Goal: Navigation & Orientation: Find specific page/section

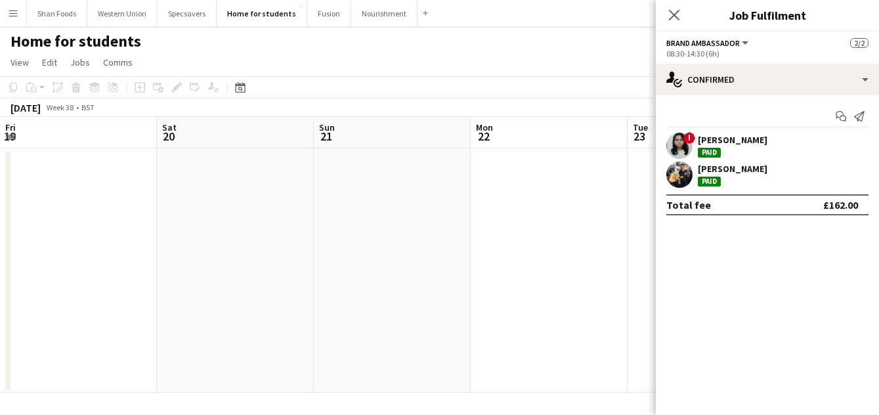
scroll to position [0, 297]
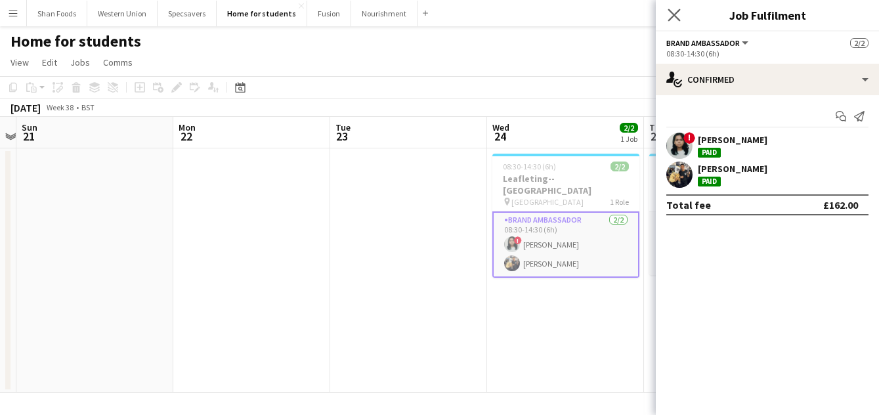
click at [680, 17] on icon "Close pop-in" at bounding box center [674, 15] width 12 height 12
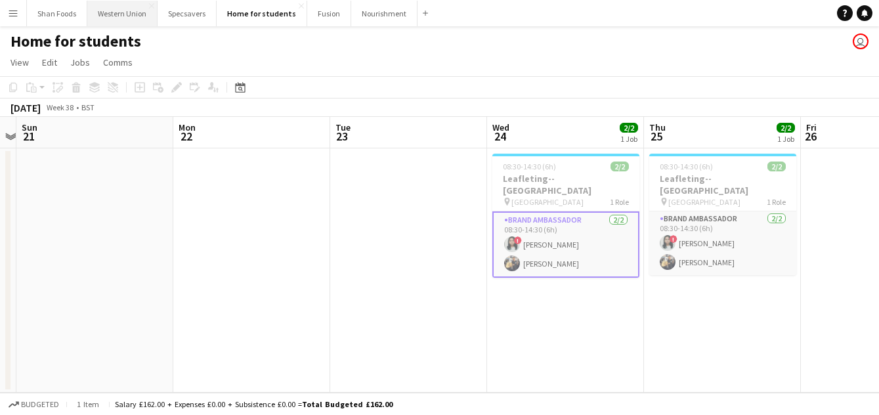
click at [122, 20] on button "Western Union Close" at bounding box center [122, 14] width 70 height 26
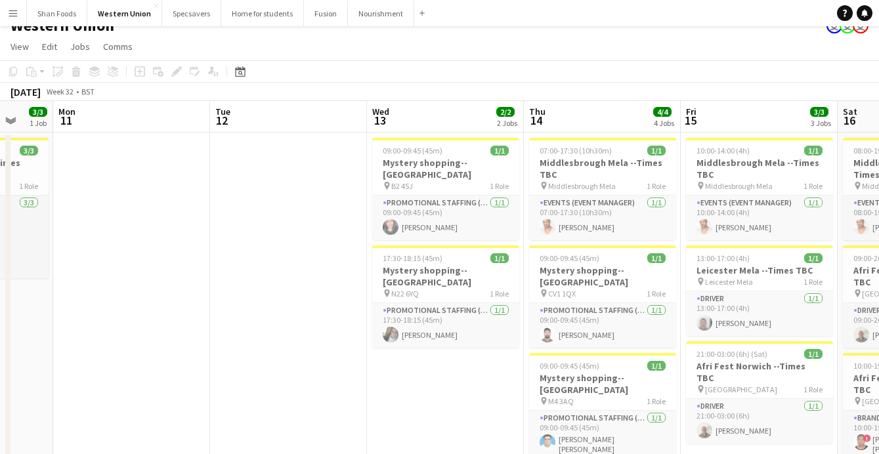
scroll to position [0, 544]
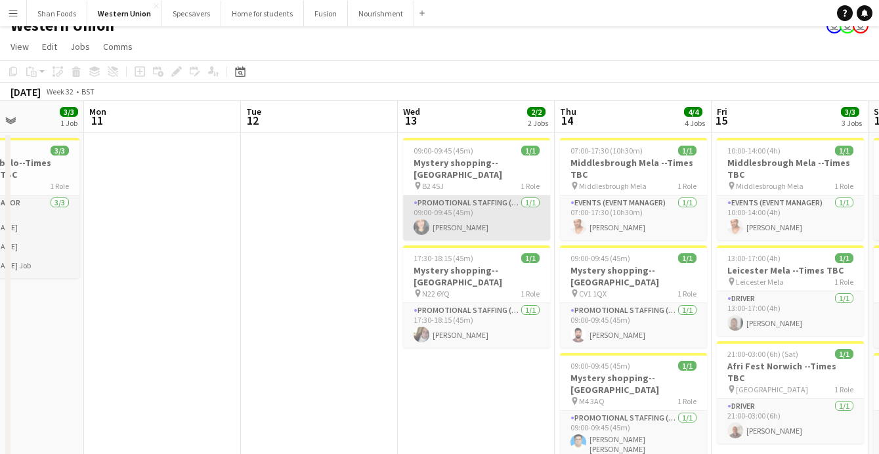
click at [438, 213] on app-card-role "Promotional Staffing (Mystery Shopper) [DATE] 09:00-09:45 (45m) [PERSON_NAME]" at bounding box center [476, 218] width 147 height 45
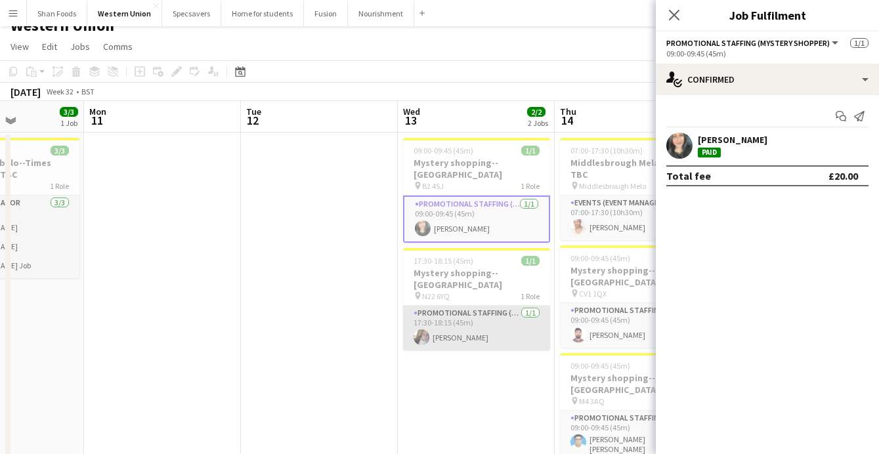
click at [450, 326] on app-card-role "Promotional Staffing (Mystery Shopper) [DATE] 17:30-18:15 (45m) [PERSON_NAME]" at bounding box center [476, 328] width 147 height 45
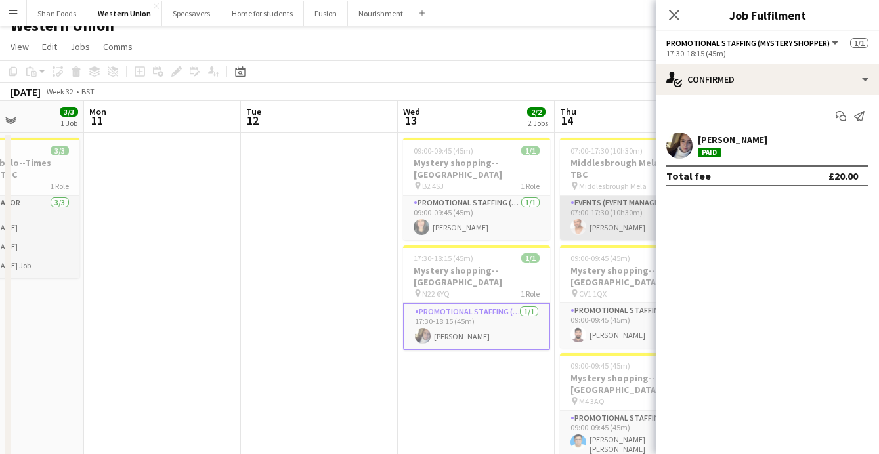
click at [609, 227] on app-card-role "Events (Event Manager) [DATE] 07:00-17:30 (10h30m) [PERSON_NAME]" at bounding box center [633, 218] width 147 height 45
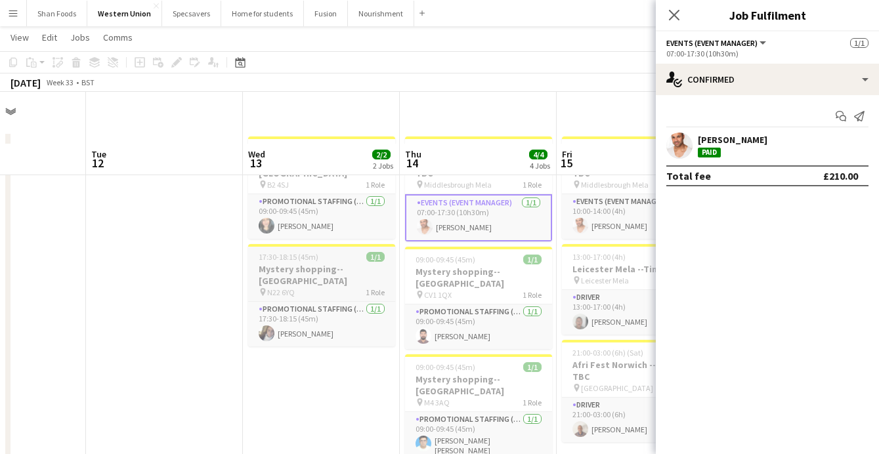
scroll to position [74, 0]
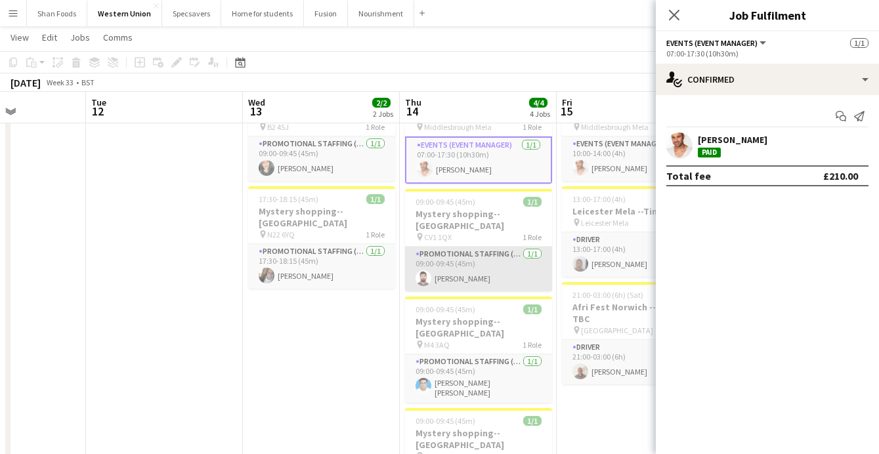
click at [472, 265] on app-card-role "Promotional Staffing (Mystery Shopper) [DATE] 09:00-09:45 (45m) [PERSON_NAME]" at bounding box center [478, 269] width 147 height 45
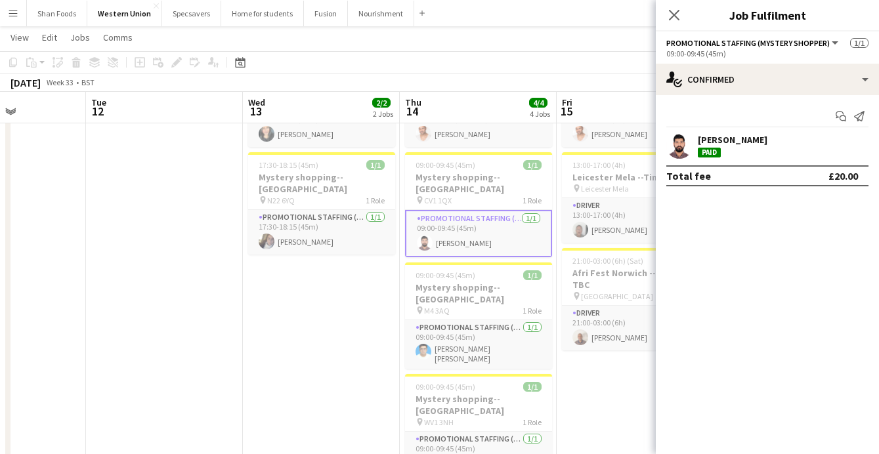
scroll to position [130, 0]
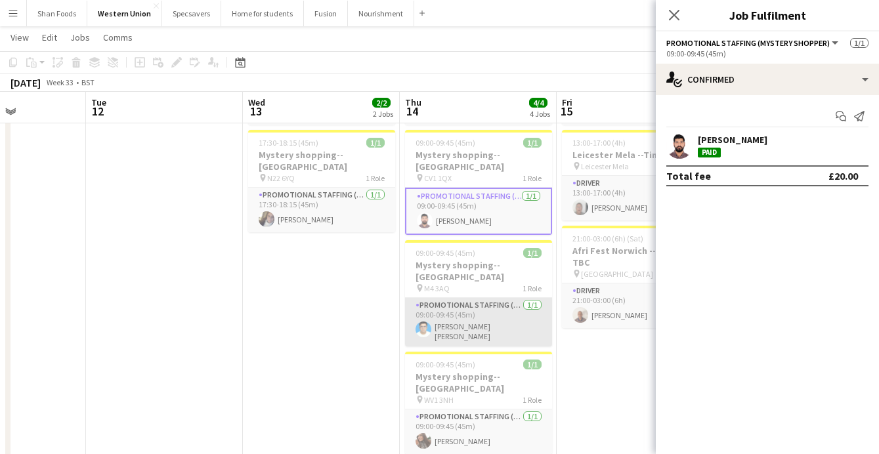
click at [476, 298] on app-card-role "Promotional Staffing (Mystery Shopper) [DATE] 09:00-09:45 (45m) [PERSON_NAME] […" at bounding box center [478, 322] width 147 height 49
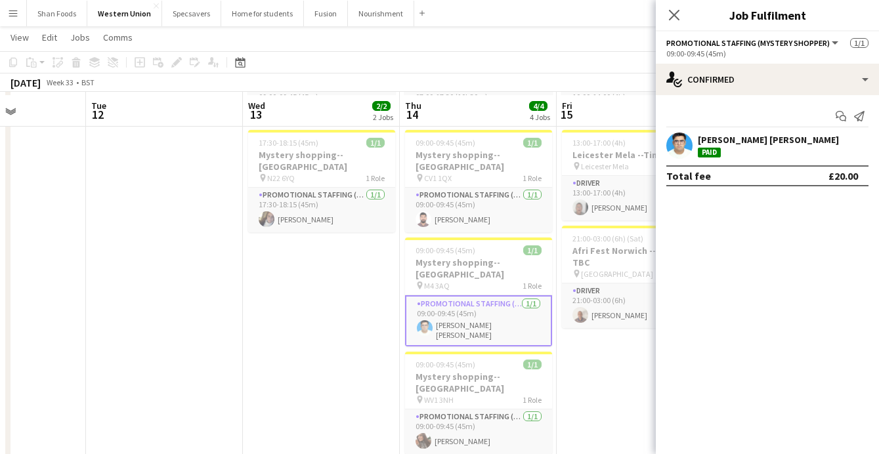
scroll to position [139, 0]
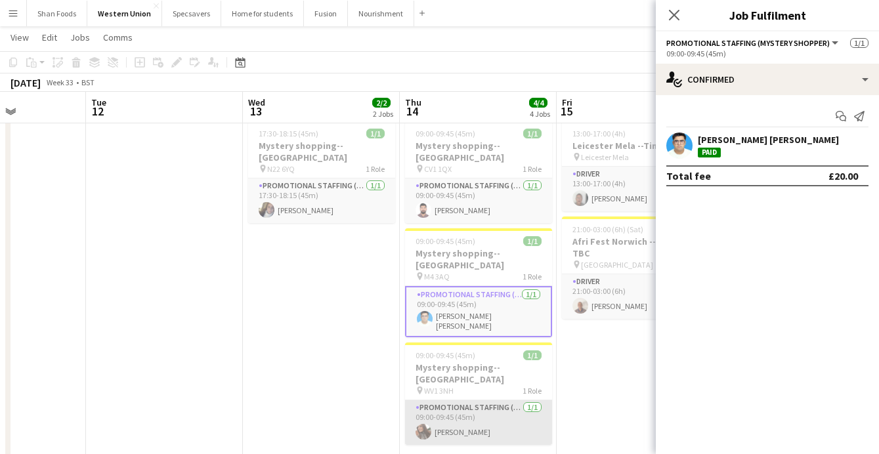
click at [461, 400] on app-card-role "Promotional Staffing (Mystery Shopper) [DATE] 09:00-09:45 (45m) [PERSON_NAME]" at bounding box center [478, 422] width 147 height 45
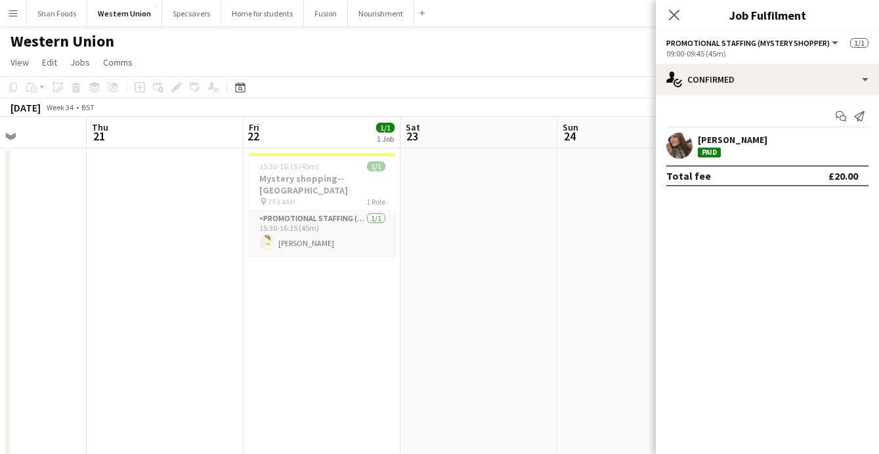
scroll to position [0, 383]
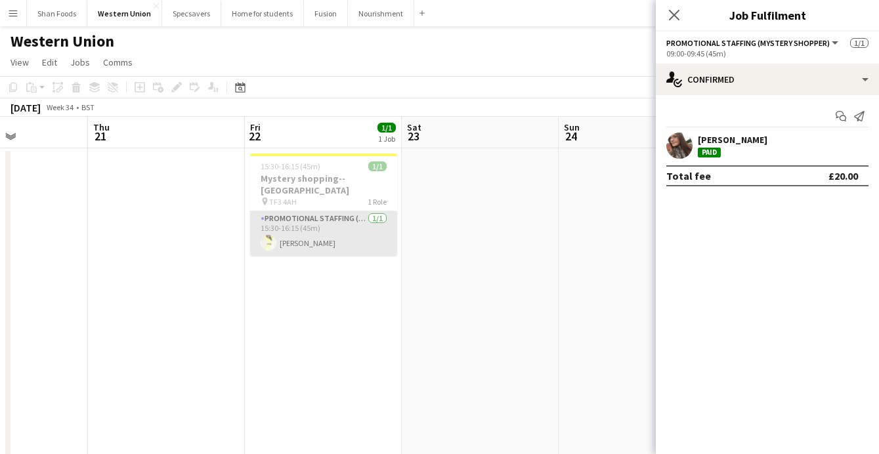
click at [324, 238] on app-card-role "Promotional Staffing (Mystery Shopper) [DATE] 15:30-16:15 (45m) [PERSON_NAME]" at bounding box center [323, 233] width 147 height 45
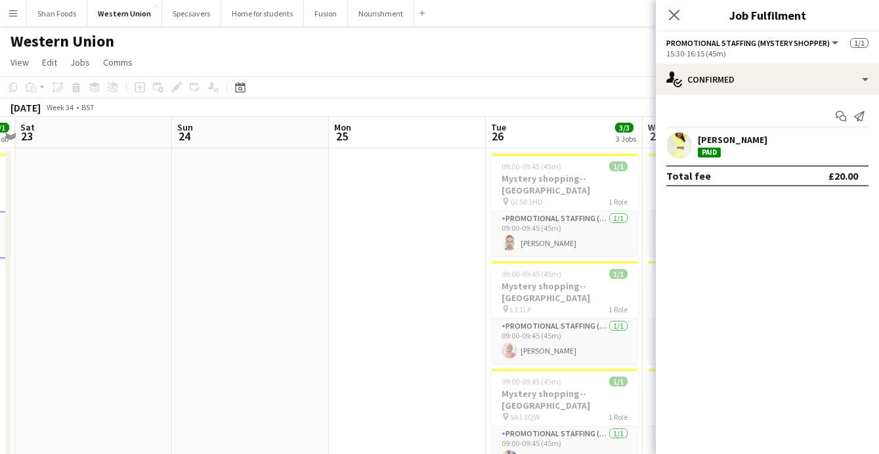
scroll to position [0, 514]
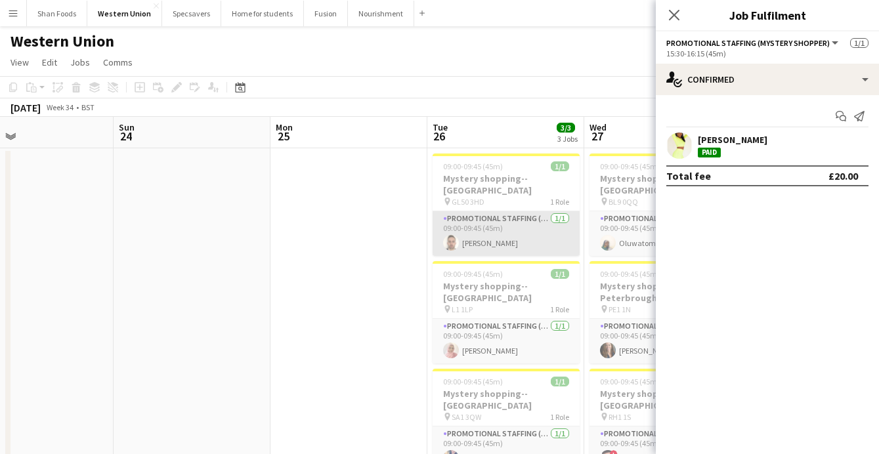
click at [481, 221] on app-card-role "Promotional Staffing (Mystery Shopper) [DATE] 09:00-09:45 (45m) [PERSON_NAME]" at bounding box center [506, 233] width 147 height 45
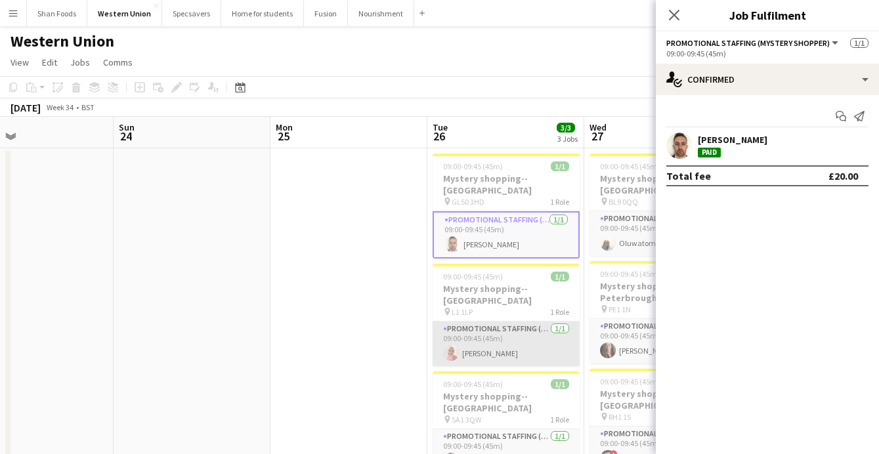
click at [482, 322] on app-card-role "Promotional Staffing (Mystery Shopper) [DATE] 09:00-09:45 (45m) [PERSON_NAME]" at bounding box center [506, 344] width 147 height 45
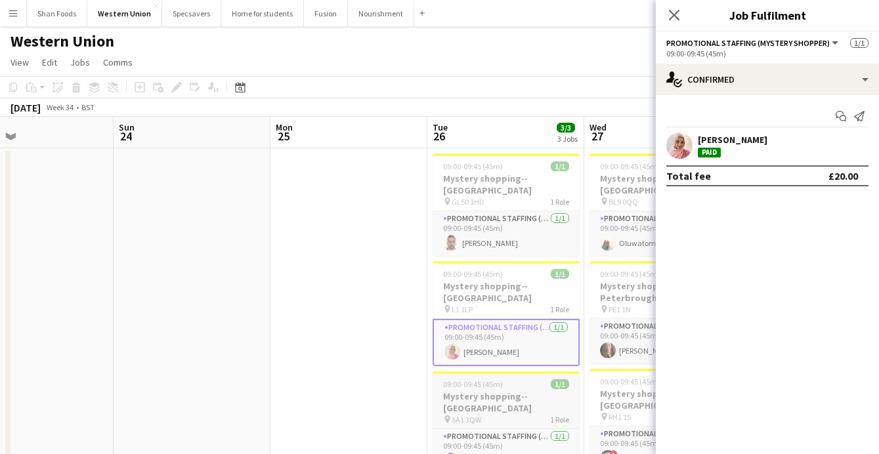
click at [513, 390] on app-job-card "09:00-09:45 (45m) 1/1 Mystery shopping--[GEOGRAPHIC_DATA] pin SA1 3QW 1 Role Pr…" at bounding box center [506, 423] width 147 height 102
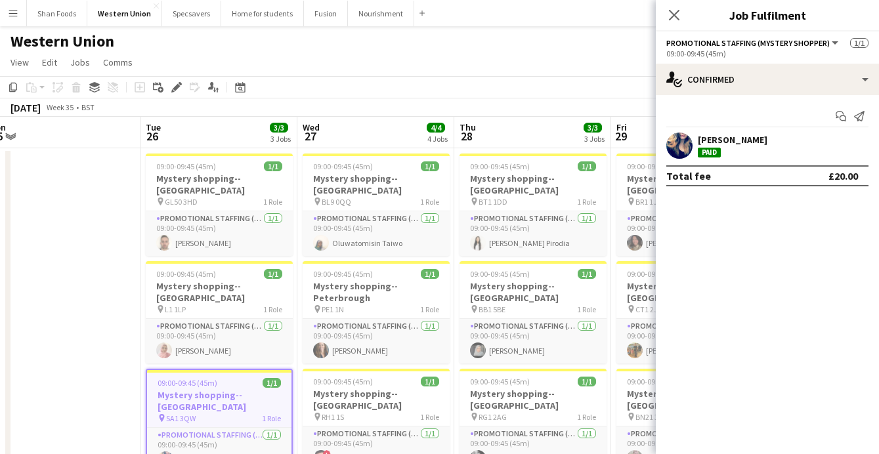
scroll to position [0, 0]
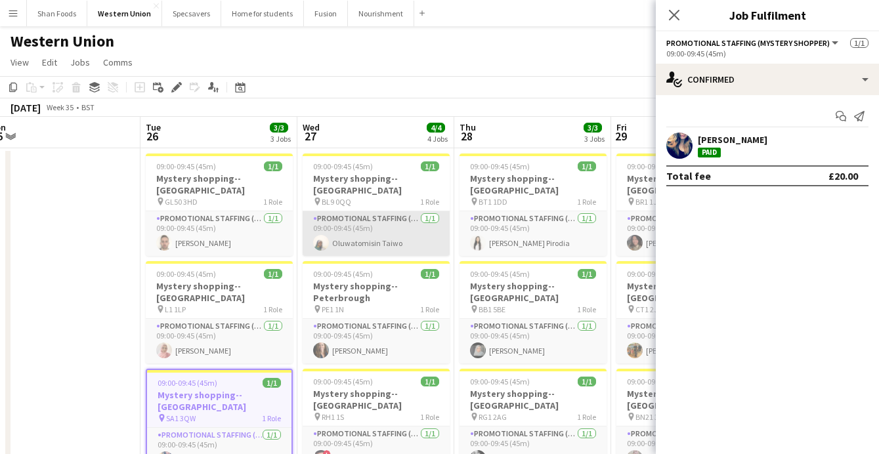
click at [372, 217] on app-card-role "Promotional Staffing (Mystery Shopper) [DATE] 09:00-09:45 (45m) Oluwatomisin Ta…" at bounding box center [376, 233] width 147 height 45
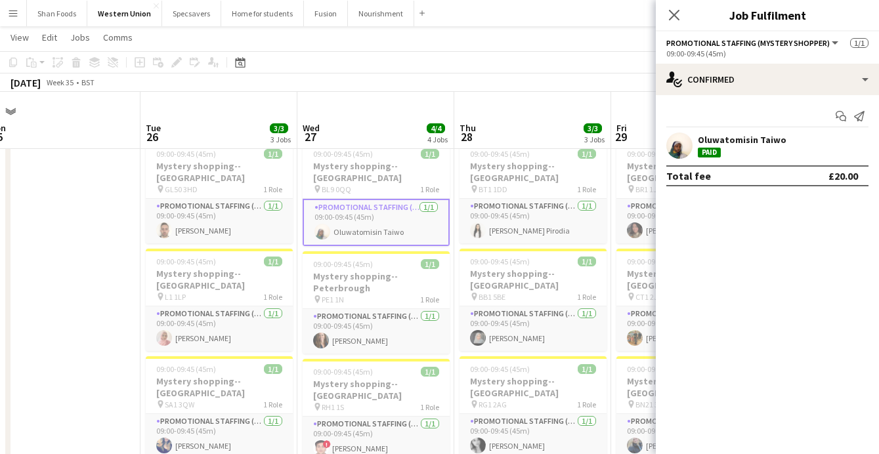
scroll to position [186, 0]
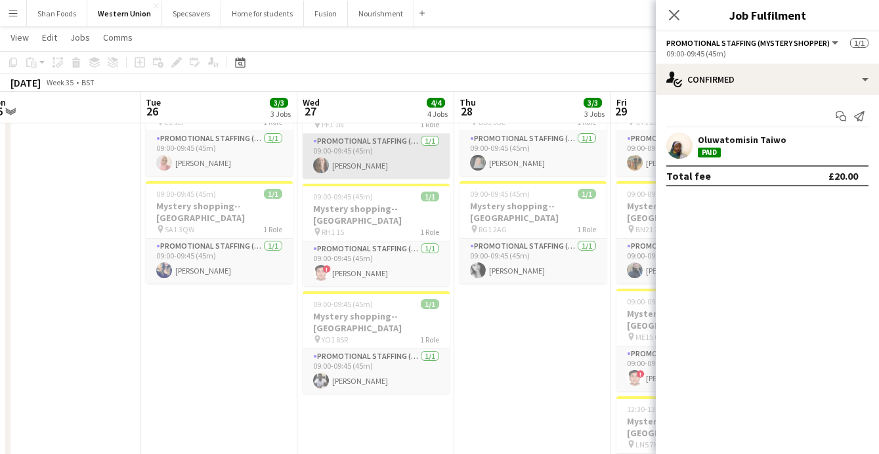
click at [383, 139] on app-card-role "Promotional Staffing (Mystery Shopper) [DATE] 09:00-09:45 (45m) [PERSON_NAME]" at bounding box center [376, 156] width 147 height 45
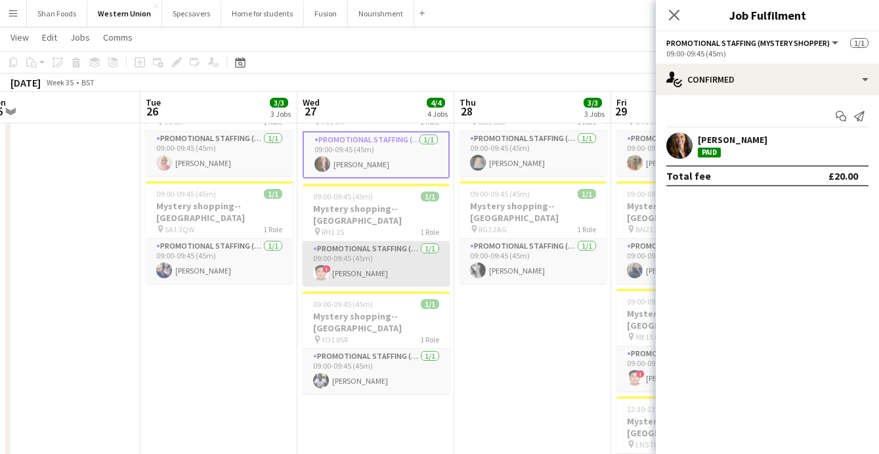
click at [364, 242] on app-card-role "Promotional Staffing (Mystery Shopper) [DATE] 09:00-09:45 (45m) ! [PERSON_NAME]" at bounding box center [376, 264] width 147 height 45
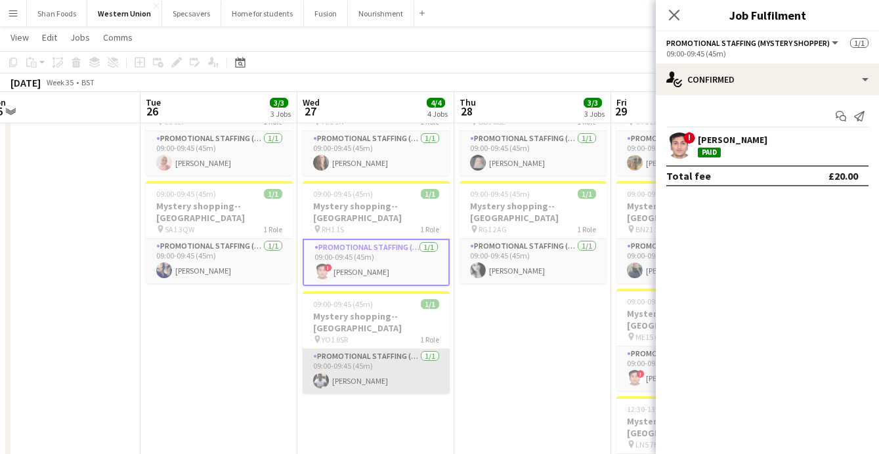
click at [346, 349] on app-card-role "Promotional Staffing (Mystery Shopper) [DATE] 09:00-09:45 (45m) [PERSON_NAME]" at bounding box center [376, 371] width 147 height 45
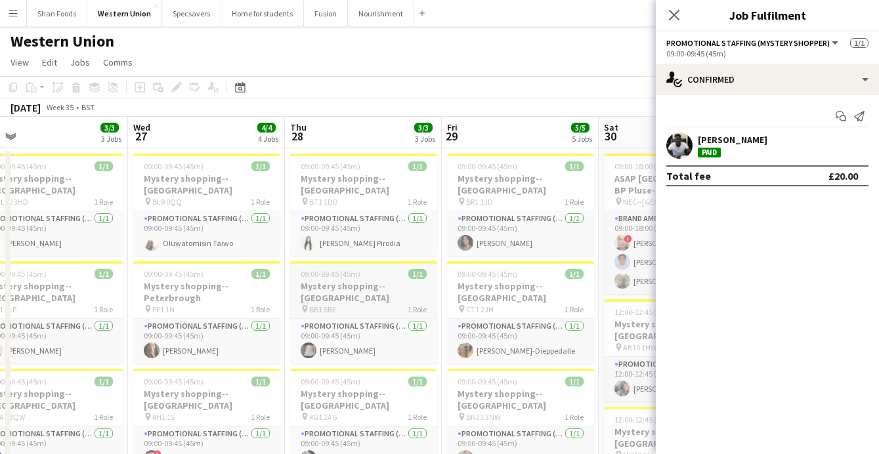
scroll to position [0, 0]
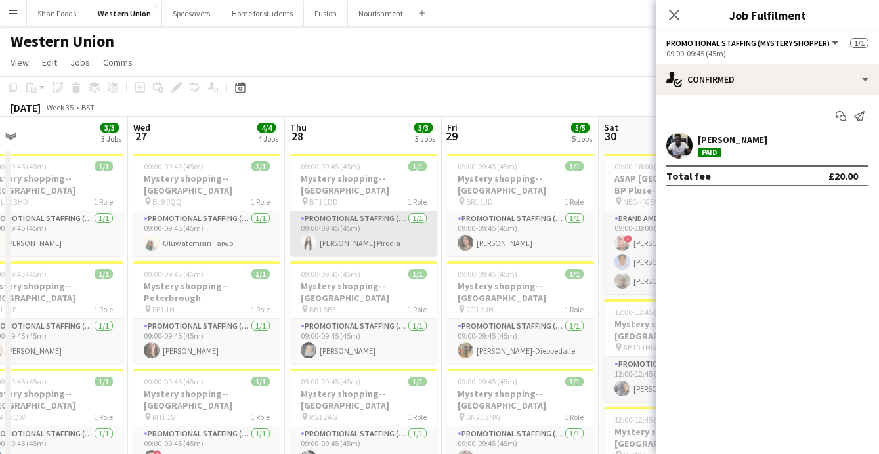
click at [373, 240] on app-card-role "Promotional Staffing (Mystery Shopper) [DATE] 09:00-09:45 (45m) [PERSON_NAME]" at bounding box center [363, 233] width 147 height 45
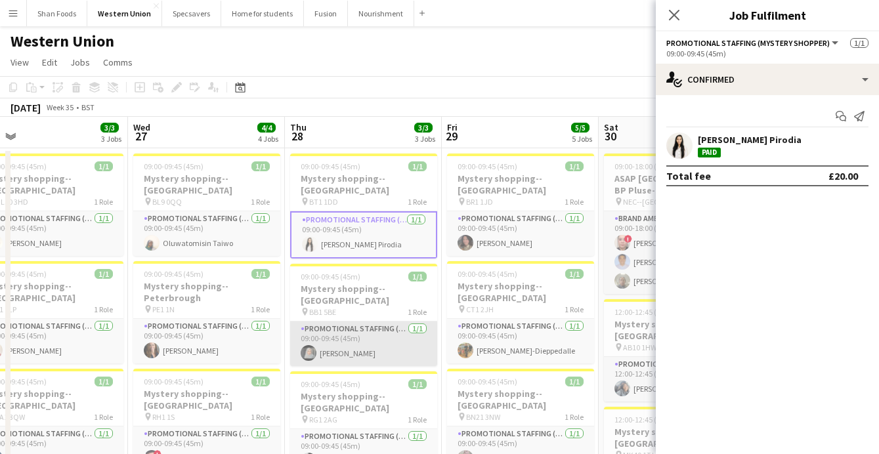
click at [362, 324] on app-card-role "Promotional Staffing (Mystery Shopper) [DATE] 09:00-09:45 (45m) [PERSON_NAME]" at bounding box center [363, 344] width 147 height 45
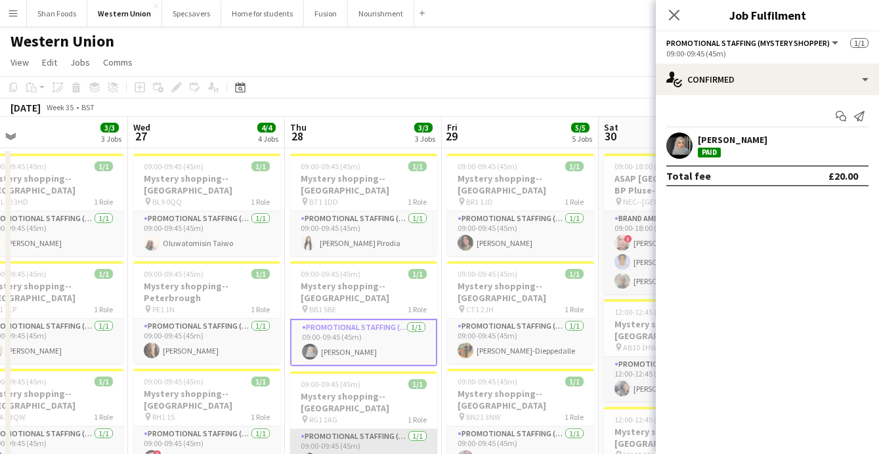
click at [342, 414] on app-card-role "Promotional Staffing (Mystery Shopper) [DATE] 09:00-09:45 (45m) [PERSON_NAME]" at bounding box center [363, 451] width 147 height 45
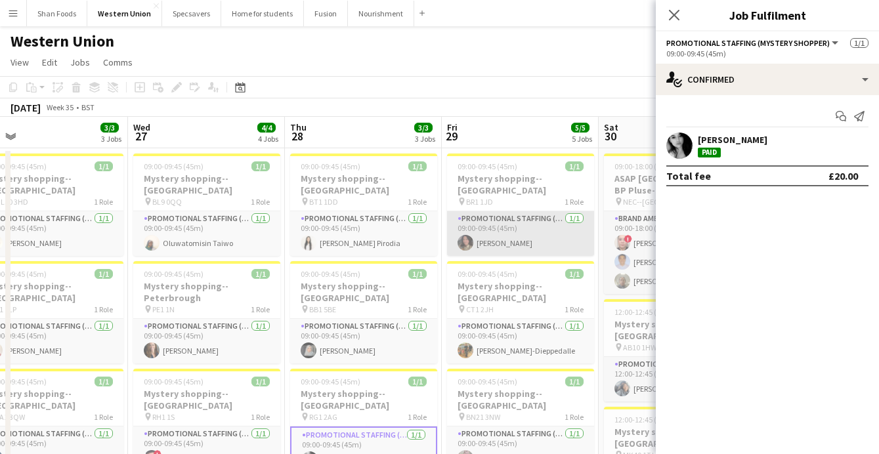
click at [525, 215] on app-card-role "Promotional Staffing (Mystery Shopper) [DATE] 09:00-09:45 (45m) [PERSON_NAME]" at bounding box center [520, 233] width 147 height 45
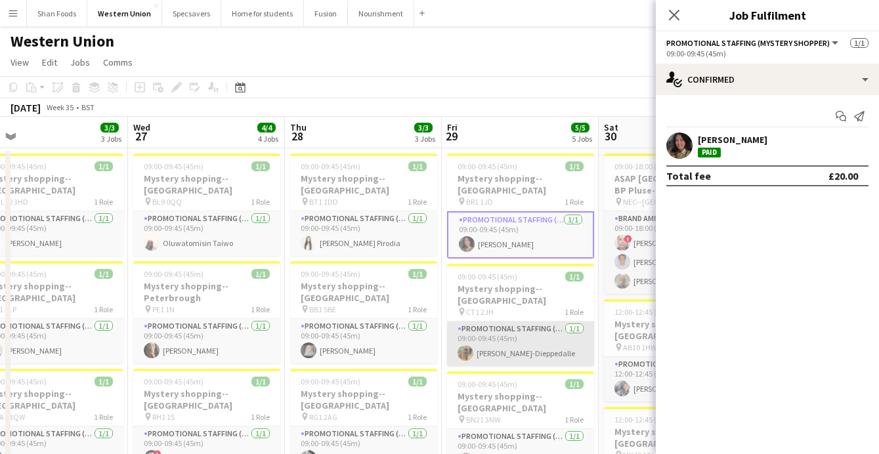
click at [507, 322] on app-card-role "Promotional Staffing (Mystery Shopper) [DATE] 09:00-09:45 (45m) [PERSON_NAME]" at bounding box center [520, 344] width 147 height 45
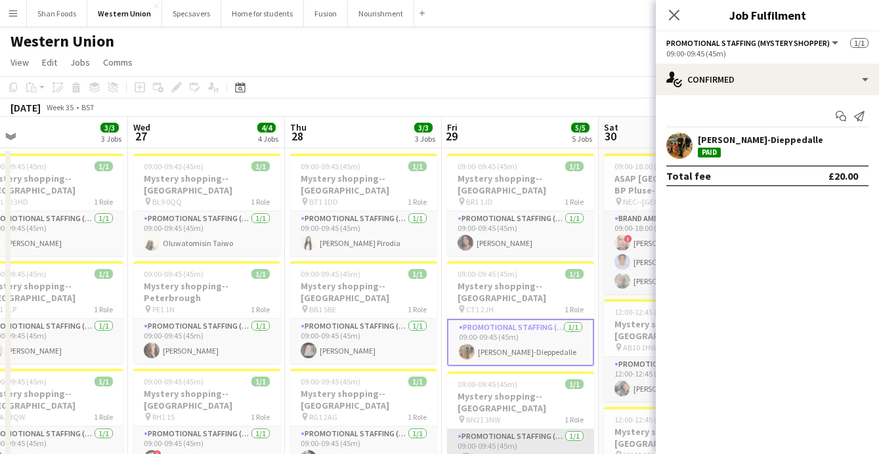
click at [499, 414] on app-card-role "Promotional Staffing (Mystery Shopper) [DATE] 09:00-09:45 (45m) [PERSON_NAME]" at bounding box center [520, 451] width 147 height 45
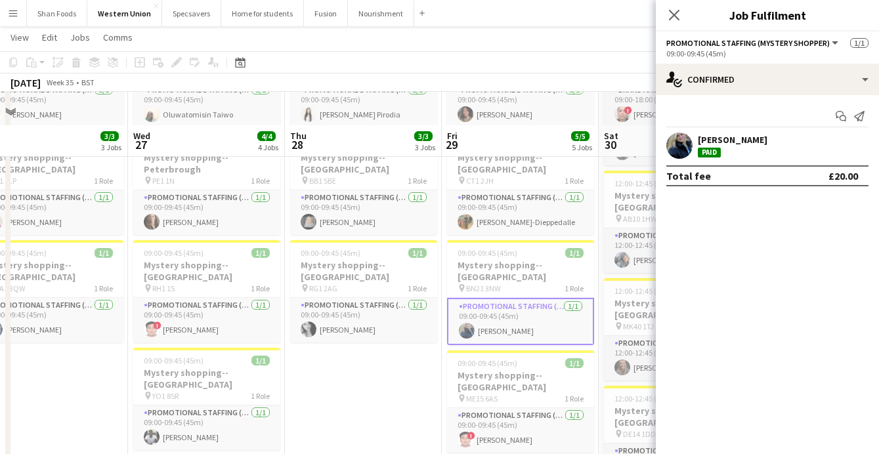
scroll to position [197, 0]
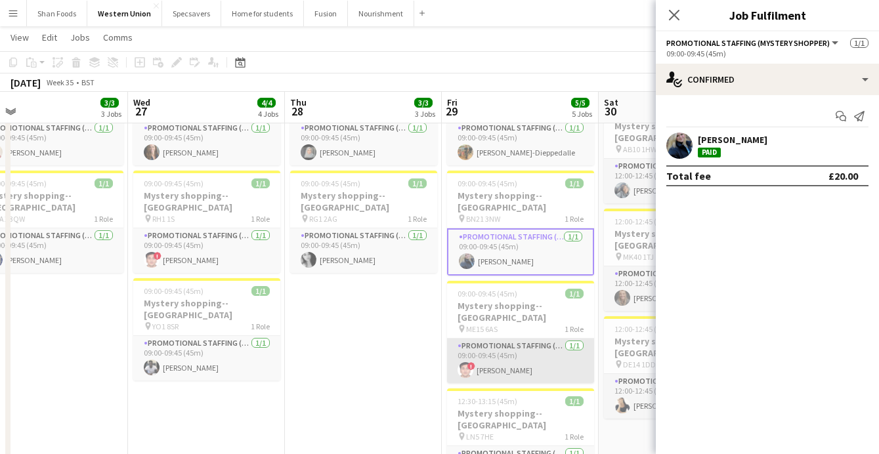
click at [509, 339] on app-card-role "Promotional Staffing (Mystery Shopper) [DATE] 09:00-09:45 (45m) ! [PERSON_NAME]" at bounding box center [520, 361] width 147 height 45
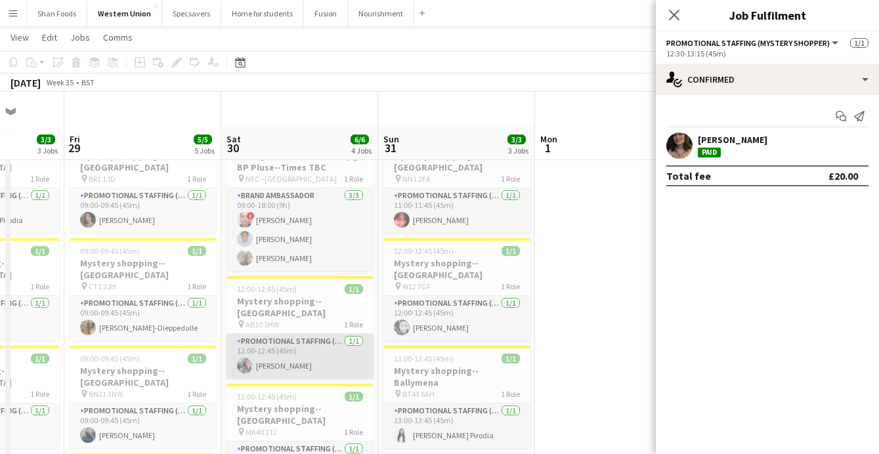
scroll to position [77, 0]
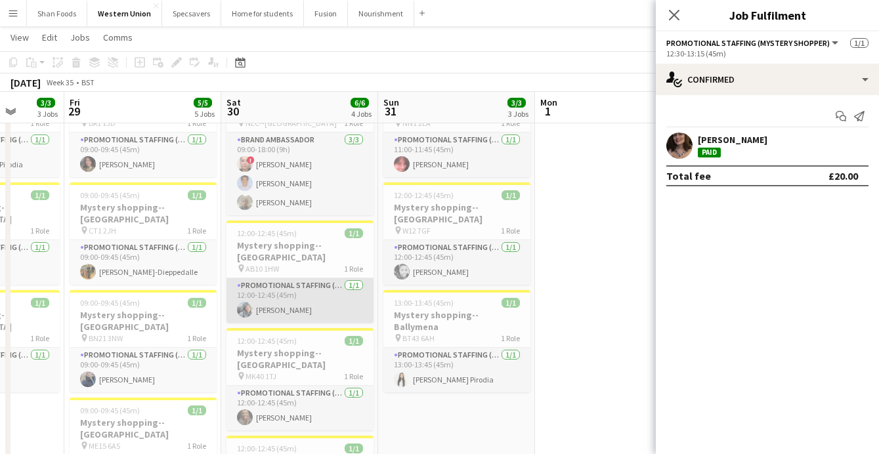
click at [305, 291] on app-card-role "Promotional Staffing (Mystery Shopper) [DATE] 12:00-12:45 (45m) [PERSON_NAME]" at bounding box center [299, 300] width 147 height 45
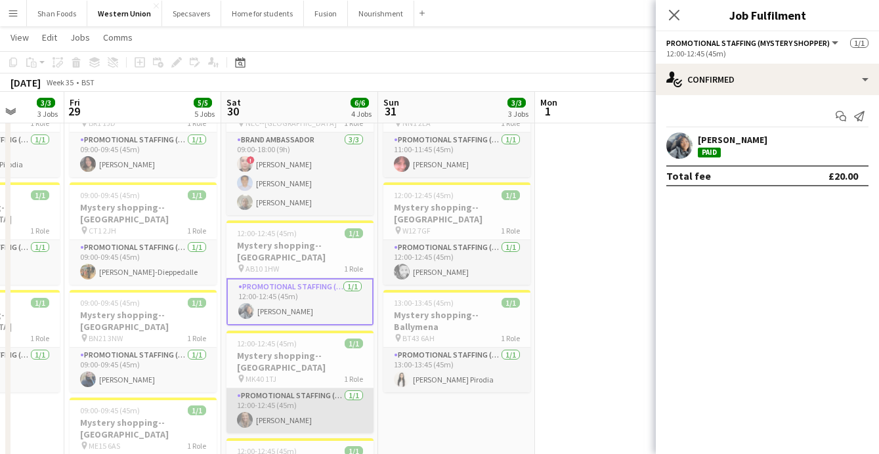
click at [280, 389] on app-card-role "Promotional Staffing (Mystery Shopper) [DATE] 12:00-12:45 (45m) [PERSON_NAME]" at bounding box center [299, 411] width 147 height 45
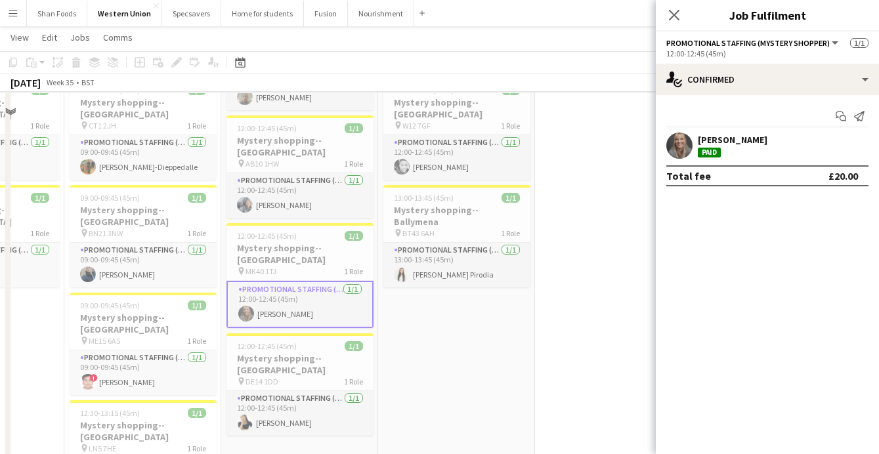
scroll to position [192, 0]
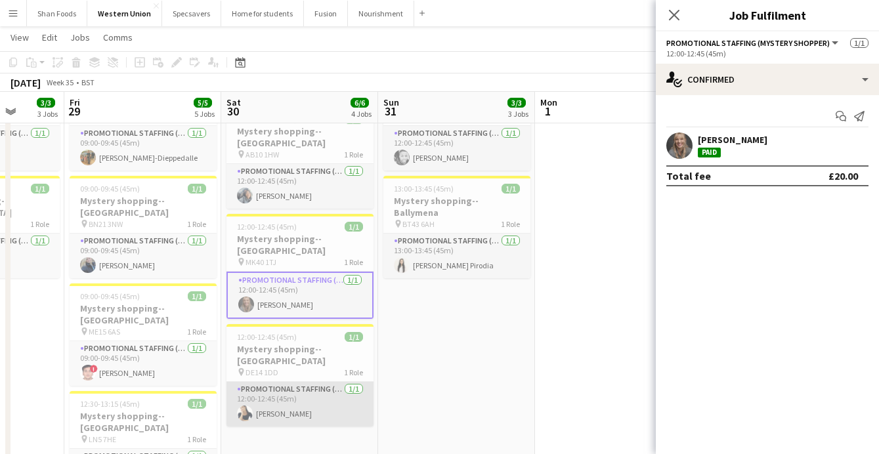
click at [288, 382] on app-card-role "Promotional Staffing (Mystery Shopper) [DATE] 12:00-12:45 (45m) [PERSON_NAME]" at bounding box center [299, 404] width 147 height 45
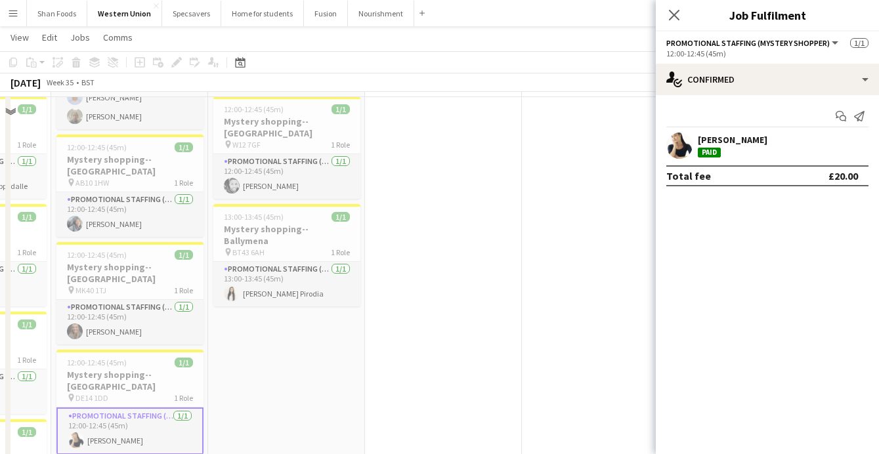
scroll to position [137, 0]
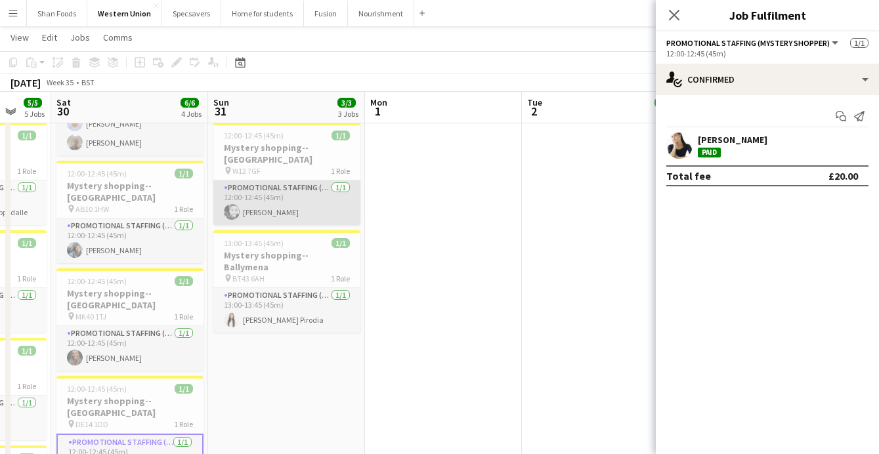
click at [311, 192] on app-card-role "Promotional Staffing (Mystery Shopper) [DATE] 12:00-12:45 (45m) [PERSON_NAME]" at bounding box center [286, 203] width 147 height 45
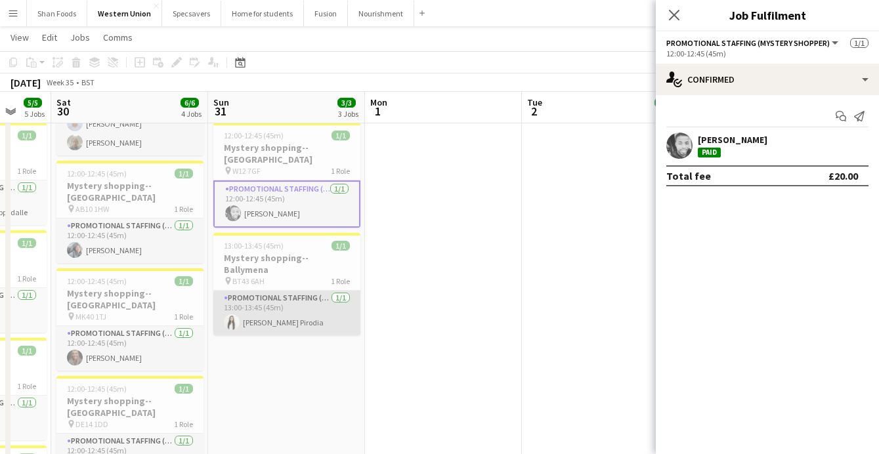
click at [291, 291] on app-card-role "Promotional Staffing (Mystery Shopper) [DATE] 13:00-13:45 (45m) [PERSON_NAME]" at bounding box center [286, 313] width 147 height 45
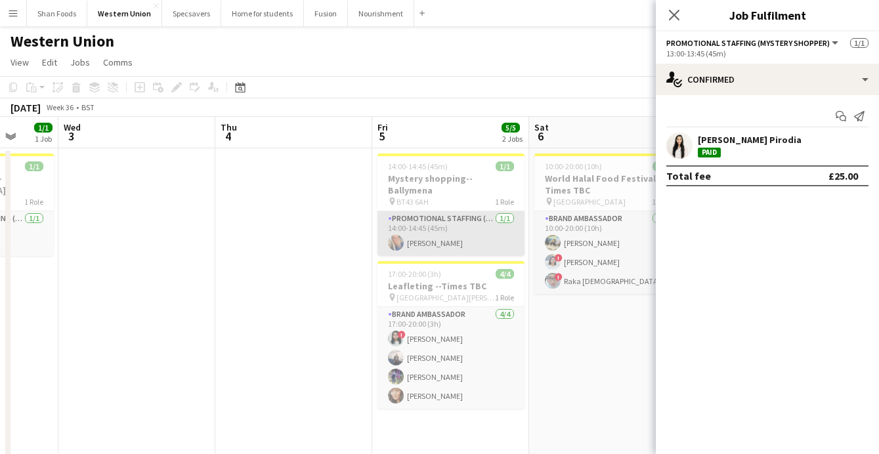
scroll to position [0, 0]
click at [450, 230] on app-card-role "Promotional Staffing (Mystery Shopper) [DATE] 14:00-14:45 (45m) [PERSON_NAME]" at bounding box center [450, 233] width 147 height 45
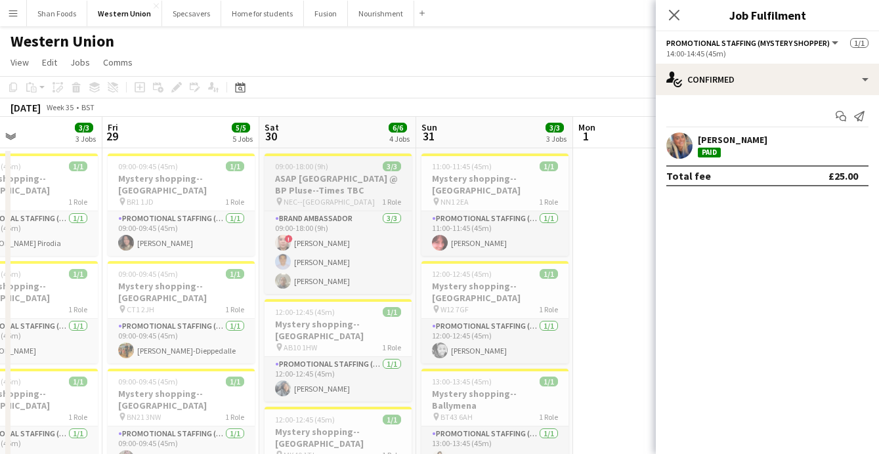
scroll to position [0, 440]
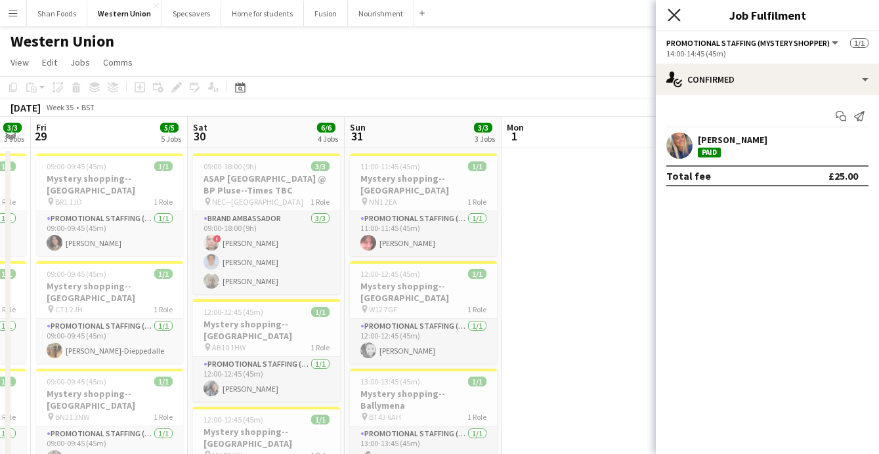
click at [677, 16] on icon "Close pop-in" at bounding box center [674, 15] width 12 height 12
